Goal: Information Seeking & Learning: Learn about a topic

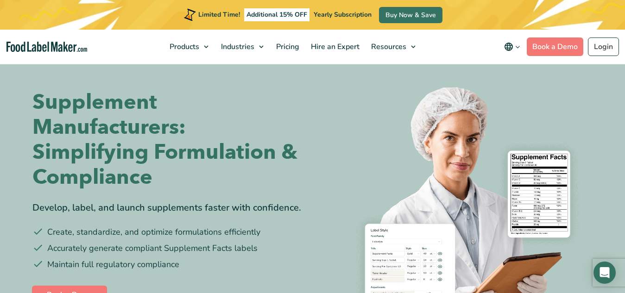
scroll to position [27, 0]
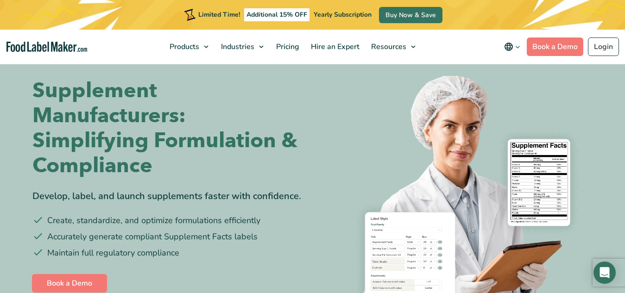
click at [400, 136] on img at bounding box center [456, 199] width 273 height 273
click at [217, 44] on link at bounding box center [312, 146] width 625 height 293
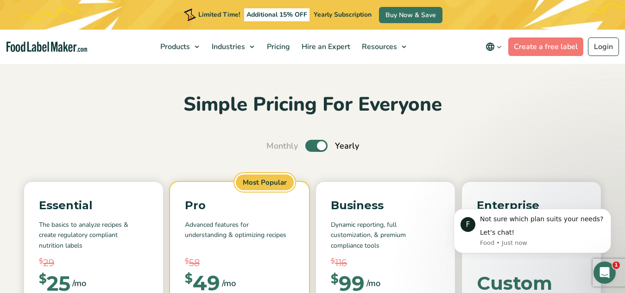
scroll to position [25, 0]
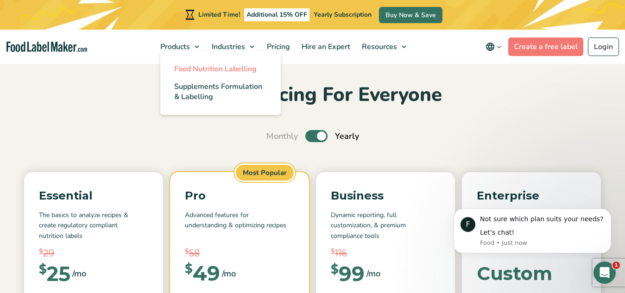
click at [170, 65] on link "Food Nutrition Labelling" at bounding box center [220, 69] width 121 height 18
